Goal: Information Seeking & Learning: Learn about a topic

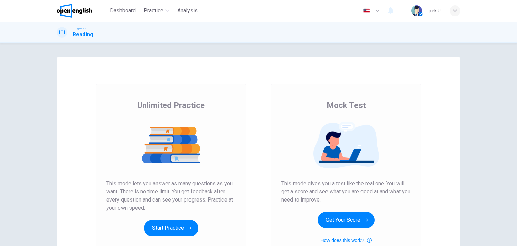
scroll to position [34, 0]
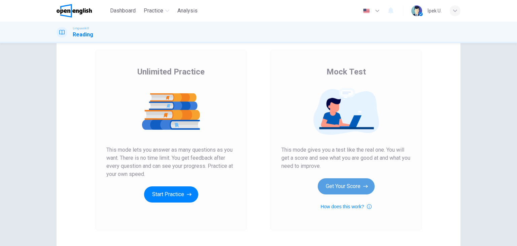
click at [345, 181] on button "Get Your Score" at bounding box center [346, 186] width 57 height 16
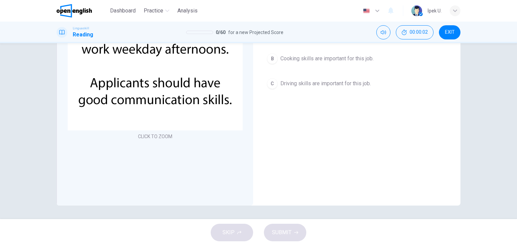
scroll to position [18, 0]
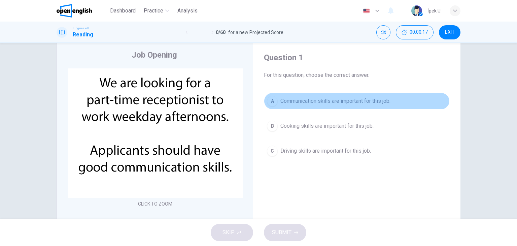
click at [336, 101] on span "Communication skills are important for this job." at bounding box center [335, 101] width 110 height 8
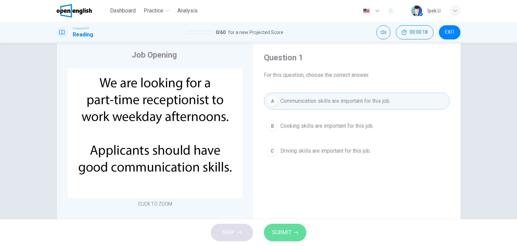
click at [300, 228] on button "SUBMIT" at bounding box center [285, 233] width 42 height 18
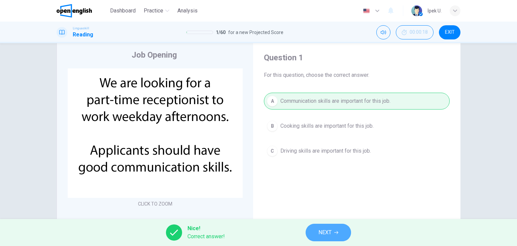
click at [329, 230] on span "NEXT" at bounding box center [325, 232] width 13 height 9
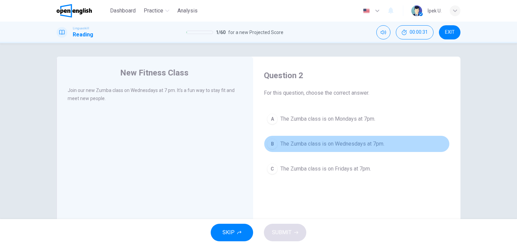
click at [328, 142] on span "The Zumba class is on Wednesdays at 7pm." at bounding box center [332, 144] width 104 height 8
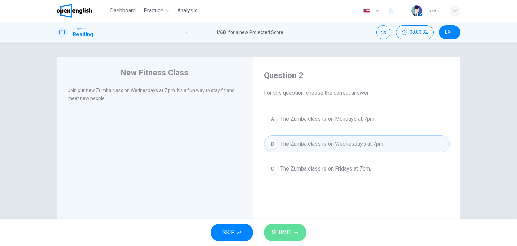
click at [280, 238] on button "SUBMIT" at bounding box center [285, 233] width 42 height 18
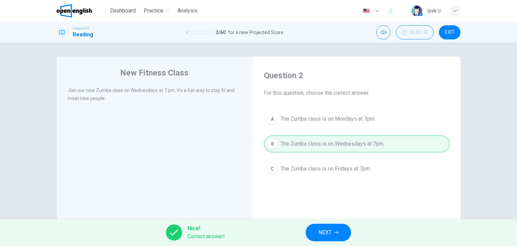
click at [307, 242] on div "Nice! Correct answer! NEXT" at bounding box center [258, 232] width 517 height 27
click at [318, 231] on button "NEXT" at bounding box center [328, 233] width 45 height 18
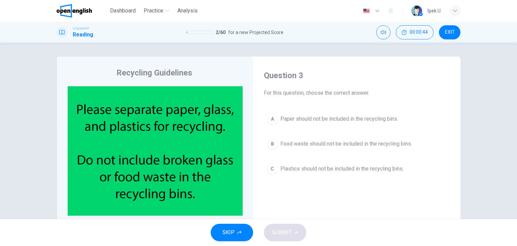
click at [327, 145] on span "Food waste should not be included in the recycling bins." at bounding box center [346, 144] width 132 height 8
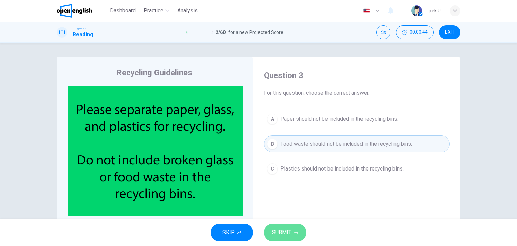
click at [290, 233] on span "SUBMIT" at bounding box center [282, 232] width 20 height 9
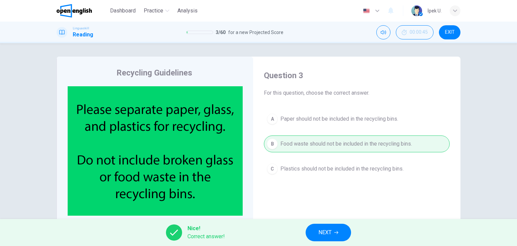
click at [320, 226] on button "NEXT" at bounding box center [328, 233] width 45 height 18
